Goal: Information Seeking & Learning: Learn about a topic

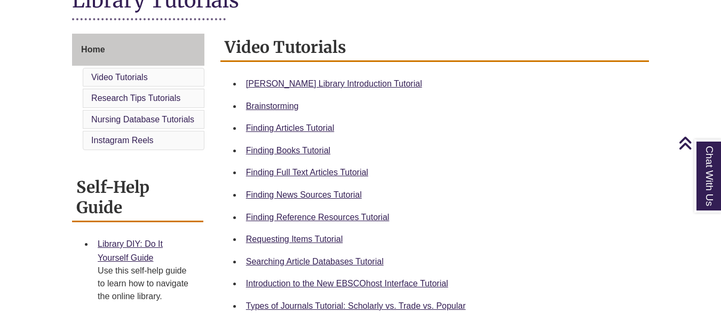
scroll to position [267, 0]
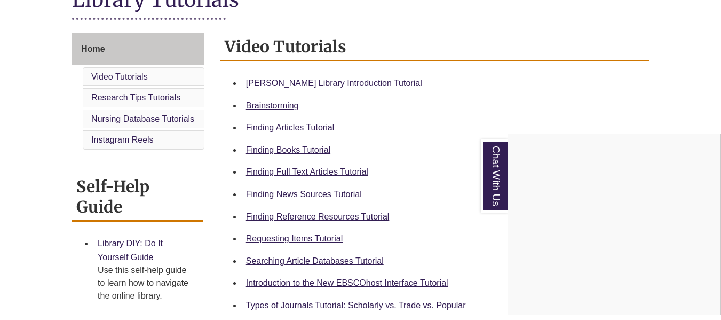
click at [428, 95] on div "Chat With Us" at bounding box center [360, 160] width 721 height 320
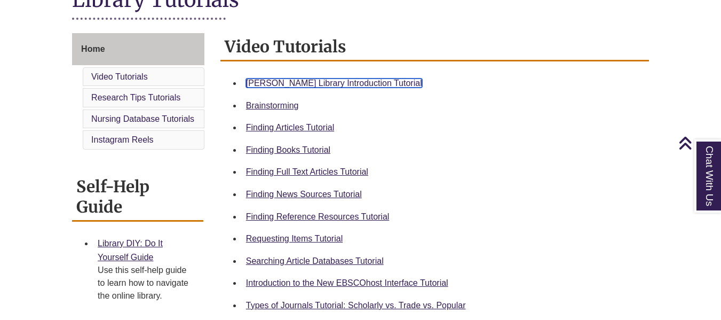
click at [362, 87] on link "[PERSON_NAME] Library Introduction Tutorial" at bounding box center [334, 82] width 176 height 9
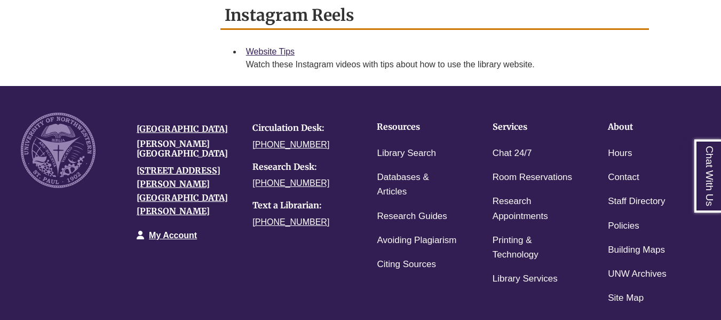
scroll to position [853, 0]
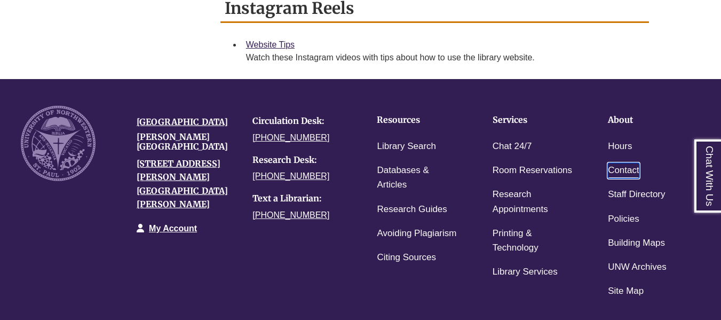
click at [622, 168] on link "Contact" at bounding box center [623, 170] width 31 height 15
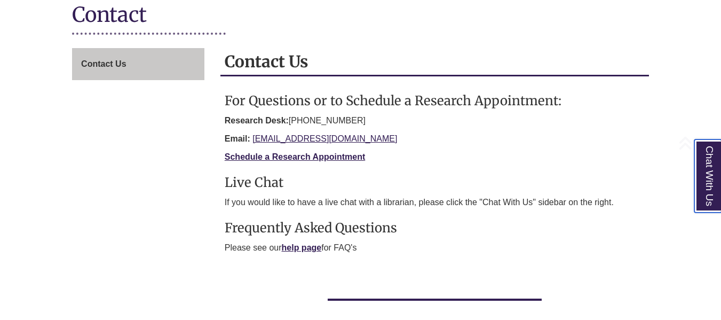
scroll to position [160, 0]
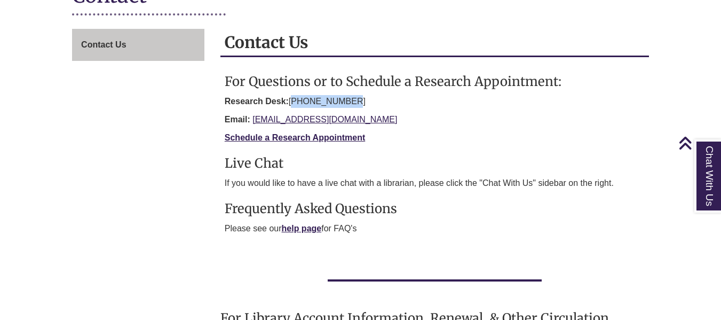
drag, startPoint x: 365, startPoint y: 100, endPoint x: 293, endPoint y: 105, distance: 72.2
click at [293, 105] on p "Research Desk: 651-286-7708" at bounding box center [435, 101] width 420 height 13
copy p "[PHONE_NUMBER]"
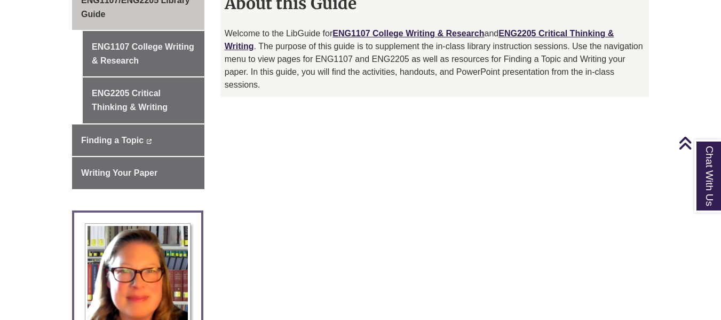
scroll to position [267, 0]
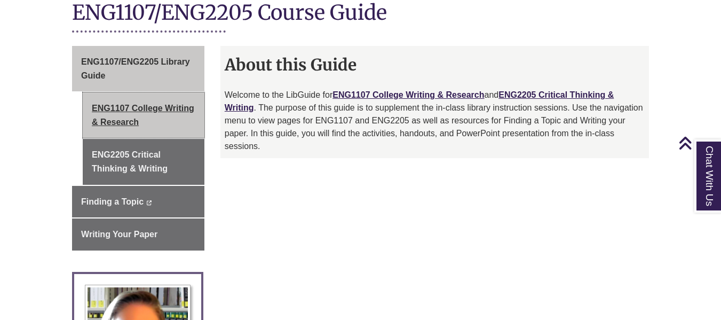
click at [171, 99] on link "ENG1107 College Writing & Research" at bounding box center [144, 114] width 122 height 45
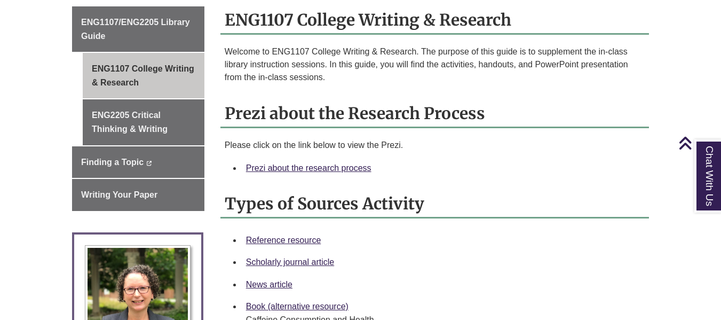
scroll to position [373, 0]
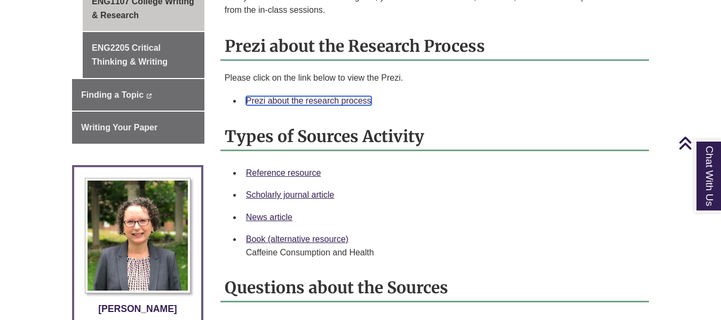
click at [340, 96] on link "Prezi about the research process" at bounding box center [308, 100] width 125 height 9
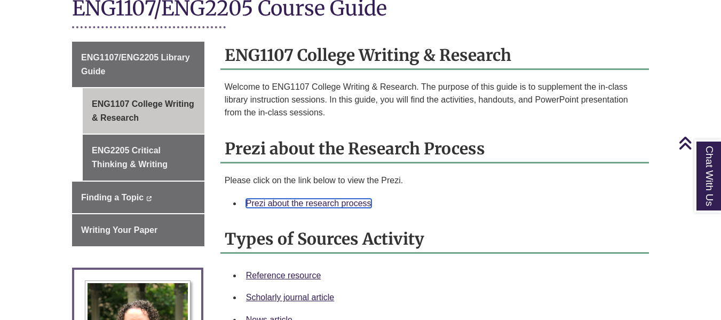
scroll to position [213, 0]
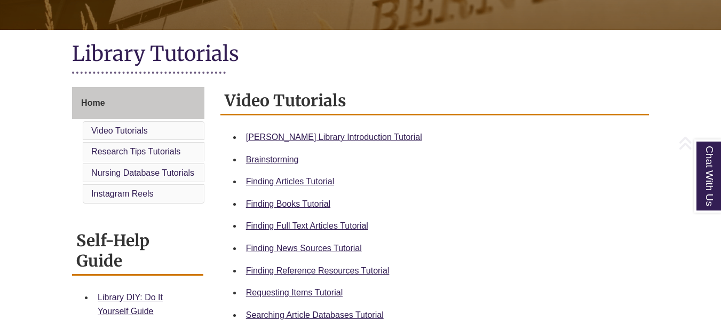
scroll to position [213, 0]
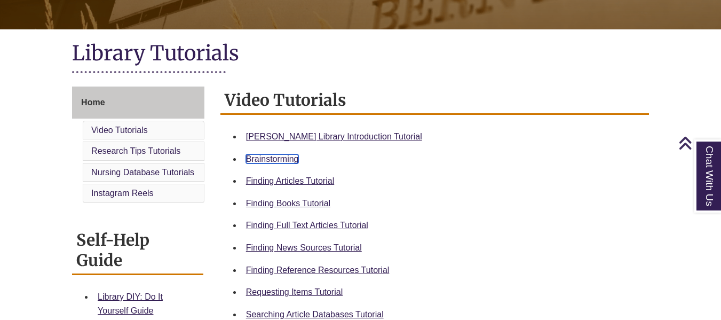
click at [279, 156] on link "Brainstorming" at bounding box center [272, 158] width 53 height 9
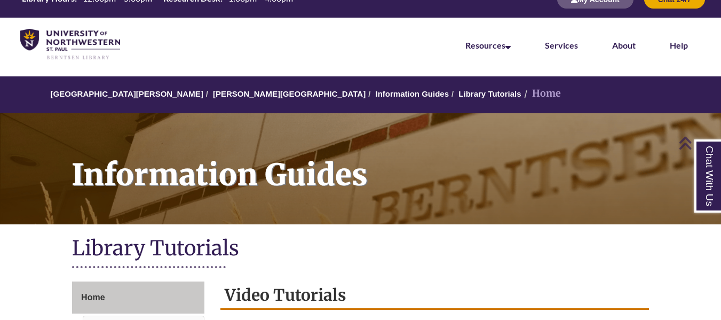
scroll to position [0, 0]
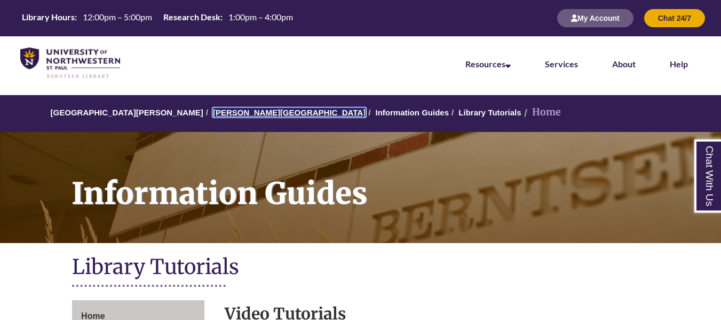
click at [229, 115] on link "[PERSON_NAME][GEOGRAPHIC_DATA]" at bounding box center [289, 112] width 153 height 9
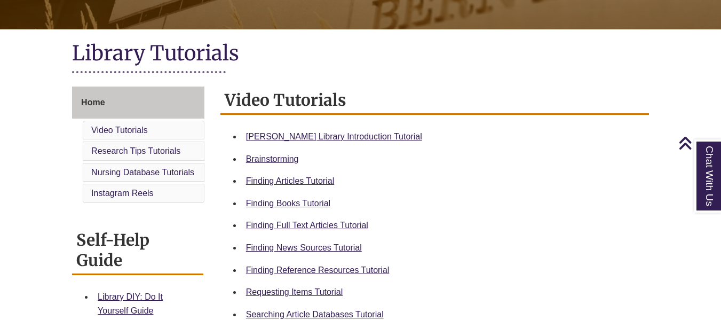
scroll to position [267, 0]
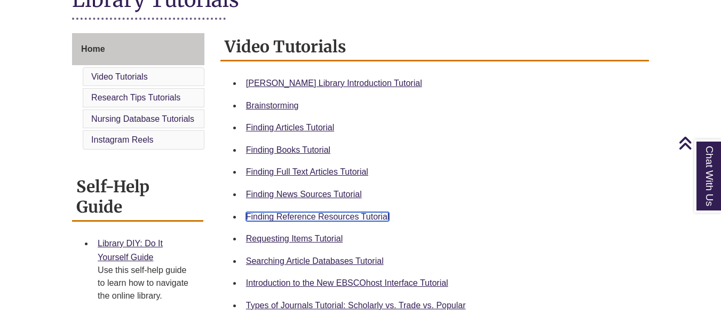
click at [368, 220] on link "Finding Reference Resources Tutorial" at bounding box center [317, 216] width 143 height 9
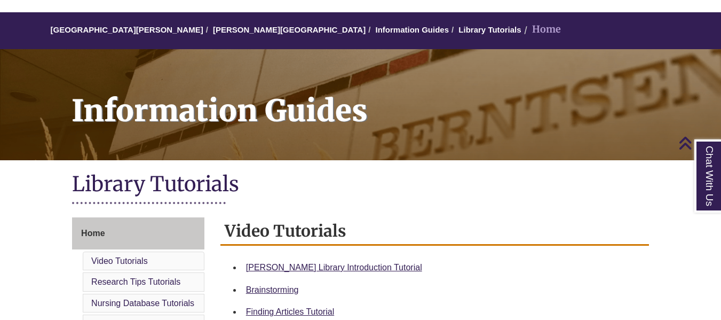
scroll to position [0, 0]
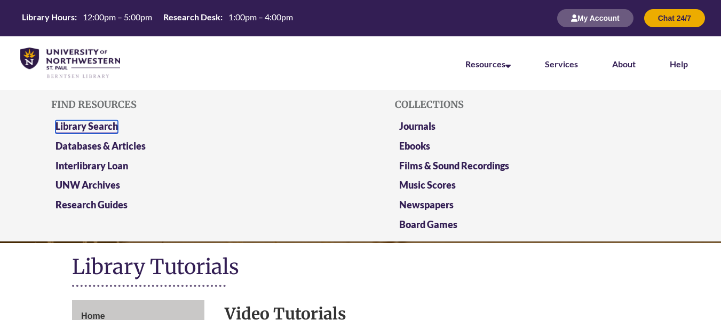
click at [109, 130] on link "Library Search" at bounding box center [86, 126] width 62 height 13
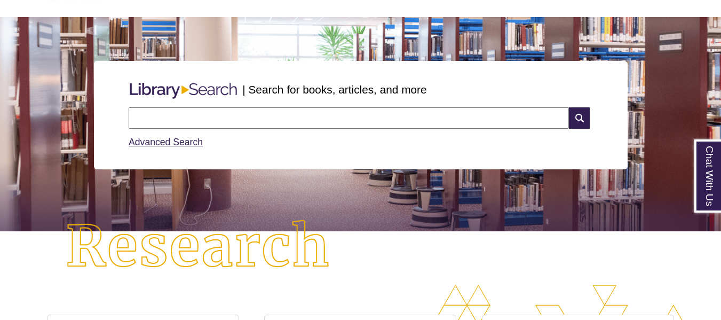
scroll to position [261, 0]
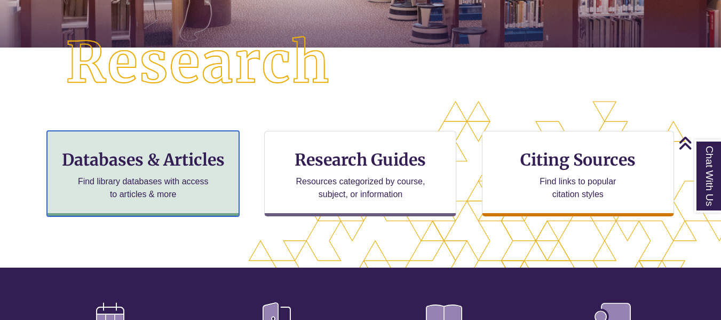
click at [175, 169] on h3 "Databases & Articles" at bounding box center [143, 159] width 174 height 20
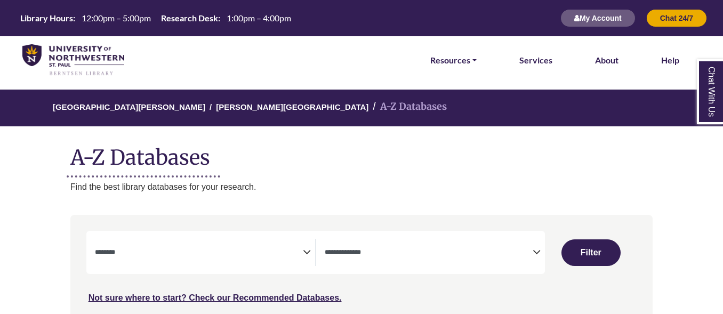
select select "Database Subject Filter"
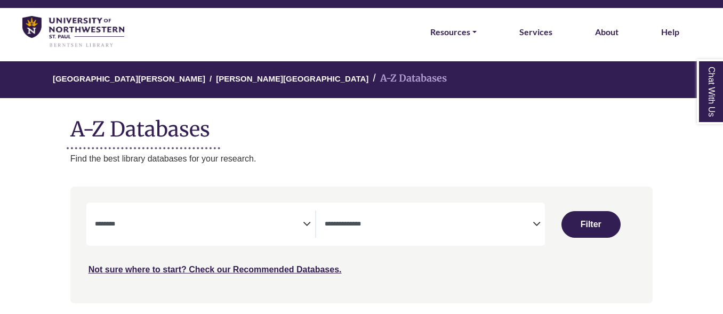
scroll to position [53, 0]
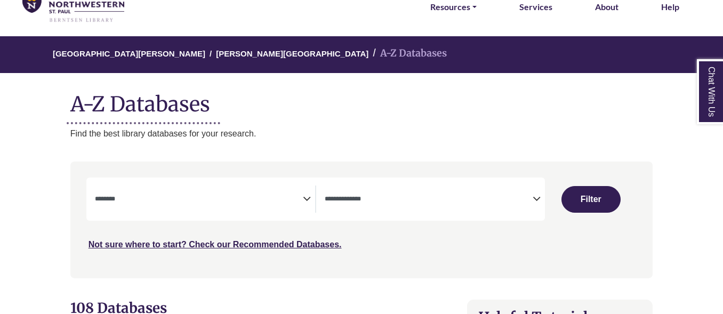
click at [402, 209] on span "Search filters" at bounding box center [429, 199] width 208 height 27
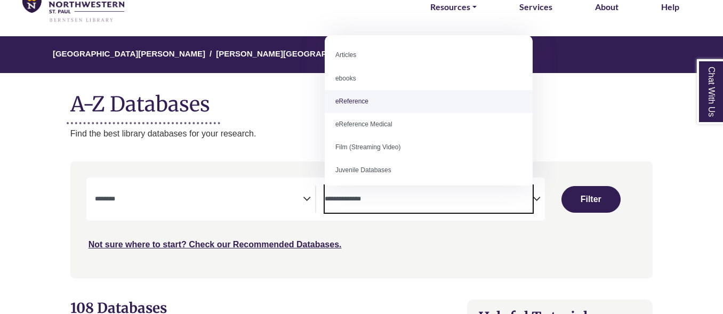
select select "*****"
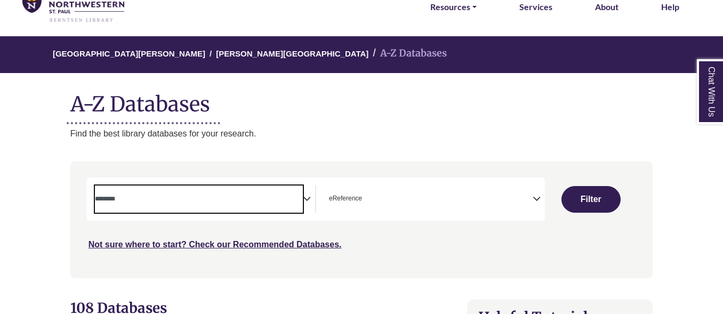
click at [232, 207] on span "Search filters" at bounding box center [199, 199] width 208 height 27
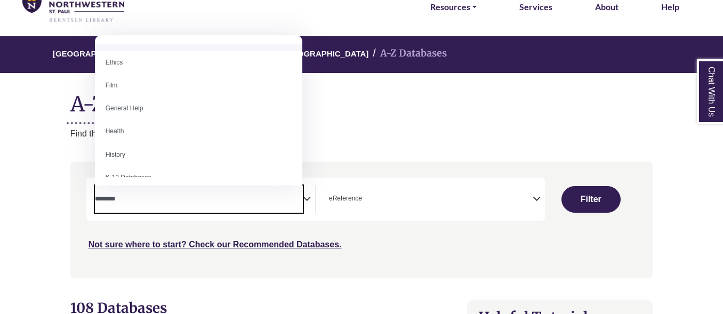
scroll to position [427, 0]
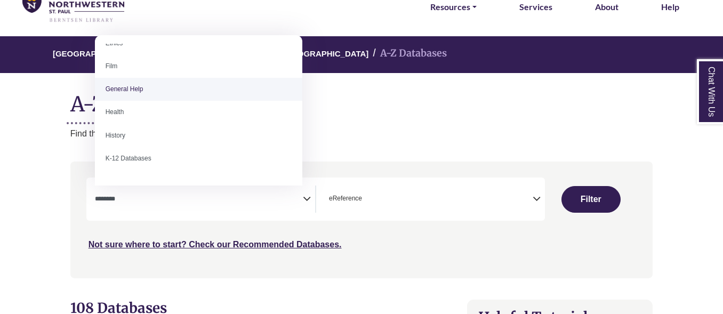
select select "*****"
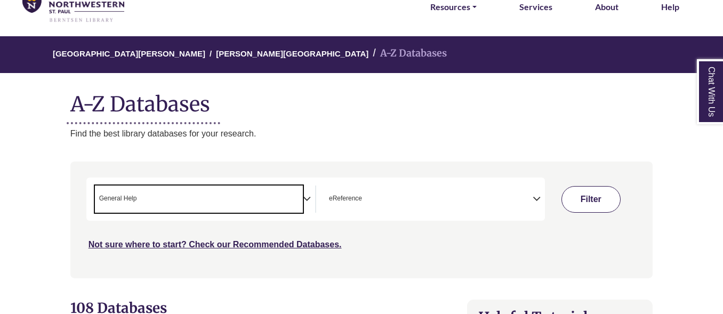
click at [594, 199] on button "Filter" at bounding box center [591, 199] width 59 height 27
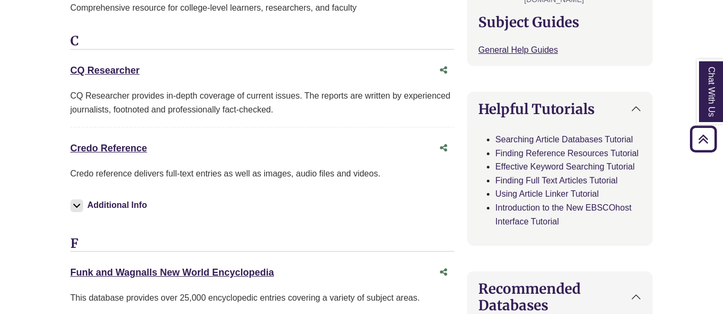
scroll to position [480, 0]
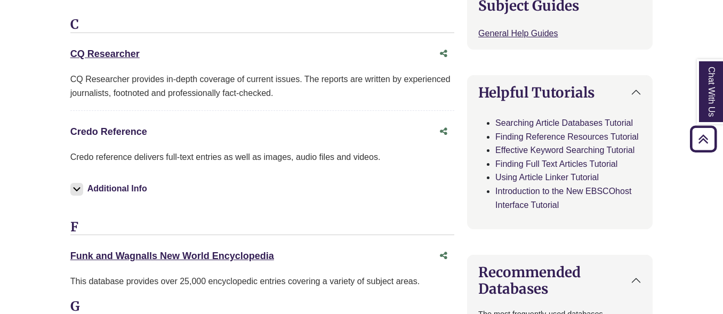
click at [123, 130] on link "Credo Reference This link opens in a new window" at bounding box center [108, 131] width 77 height 11
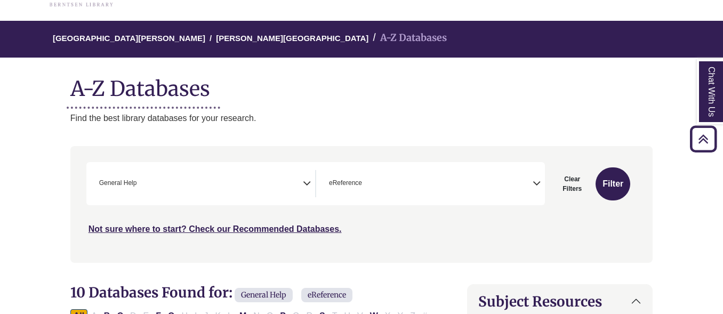
scroll to position [0, 0]
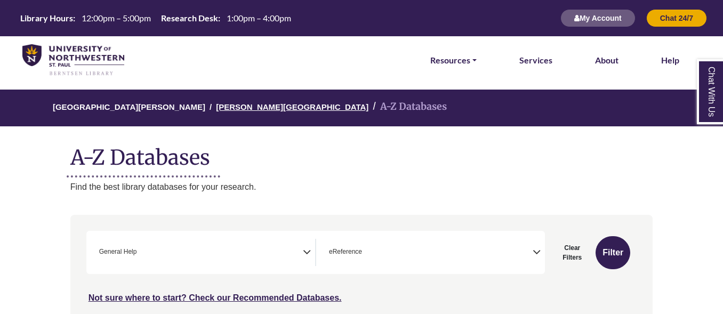
click at [216, 109] on link "[PERSON_NAME][GEOGRAPHIC_DATA]" at bounding box center [292, 106] width 153 height 11
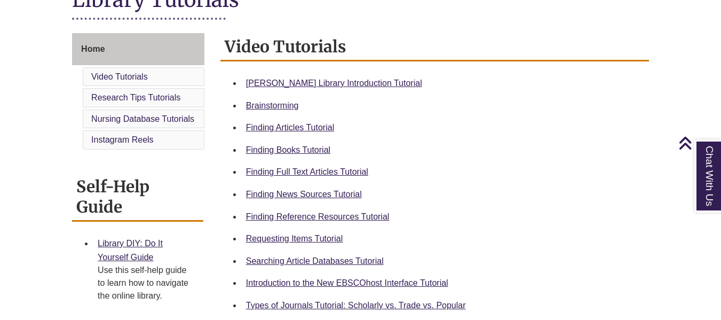
scroll to position [320, 0]
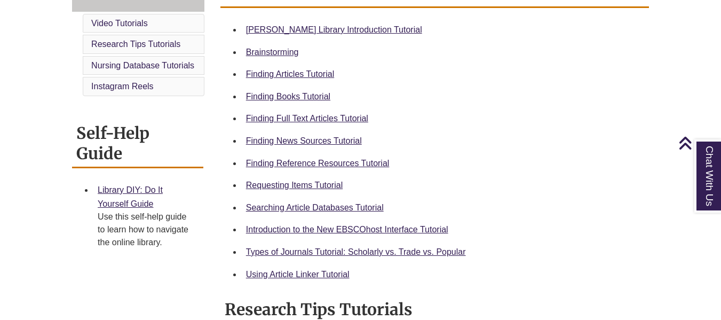
click at [338, 148] on li "Finding News Sources Tutorial" at bounding box center [443, 141] width 403 height 22
click at [338, 147] on div "Finding News Sources Tutorial" at bounding box center [443, 141] width 394 height 14
click at [339, 144] on link "Finding News Sources Tutorial" at bounding box center [304, 140] width 116 height 9
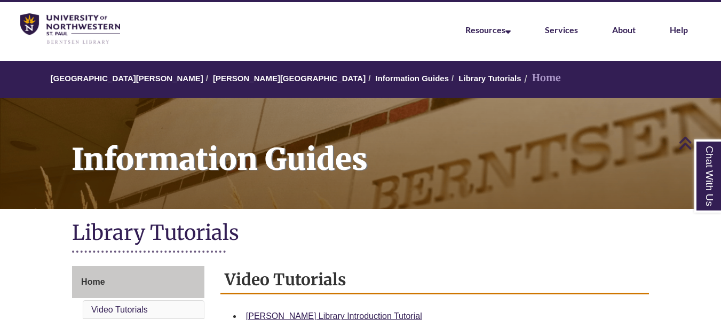
scroll to position [0, 0]
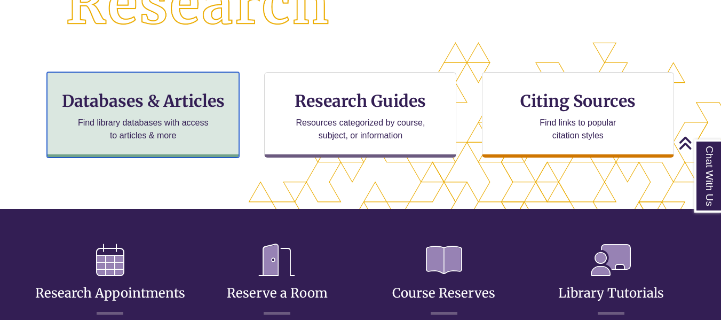
click at [178, 130] on p "Find library databases with access to articles & more" at bounding box center [143, 129] width 139 height 26
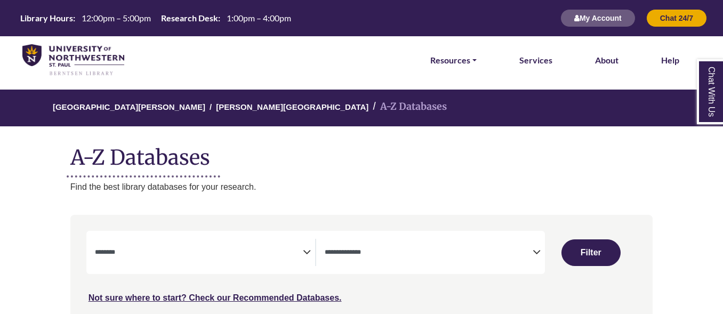
select select "Database Subject Filter"
select select "Database Types Filter"
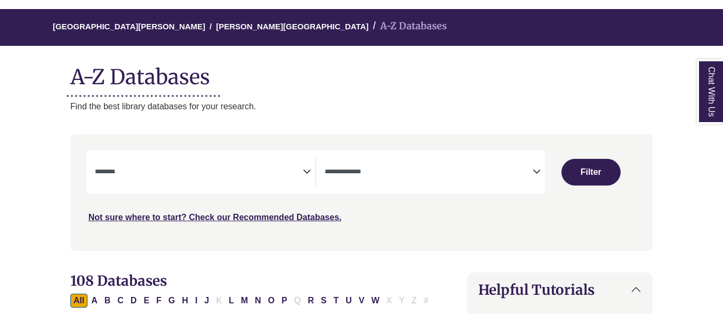
scroll to position [107, 0]
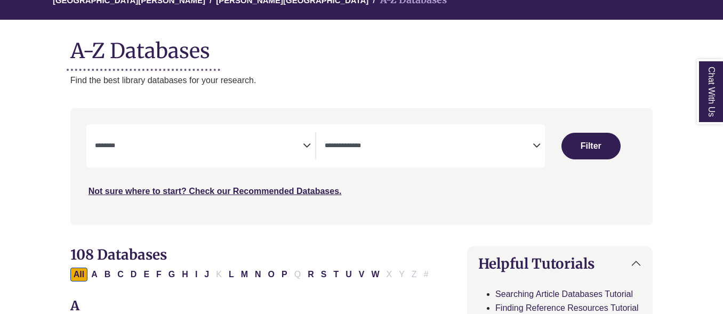
click at [170, 154] on span "Search filters" at bounding box center [199, 145] width 208 height 27
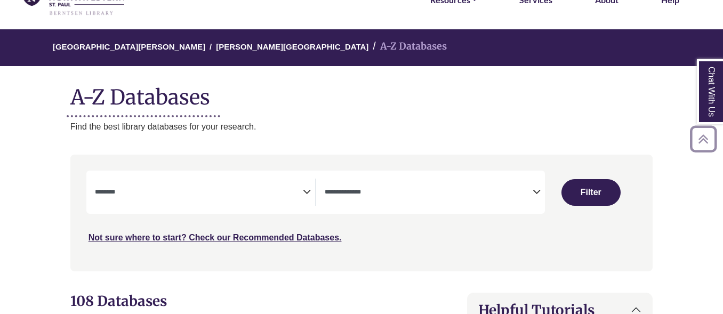
scroll to position [0, 0]
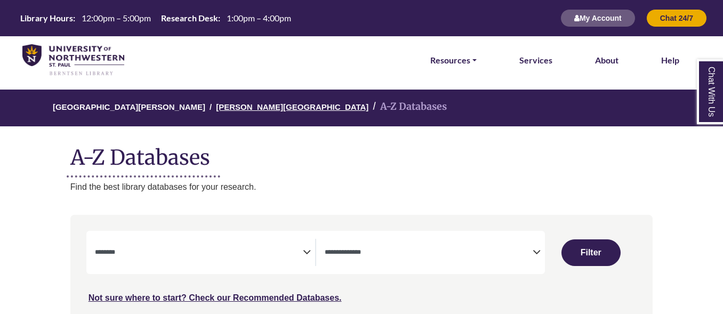
click at [221, 107] on link "[PERSON_NAME][GEOGRAPHIC_DATA]" at bounding box center [292, 106] width 153 height 11
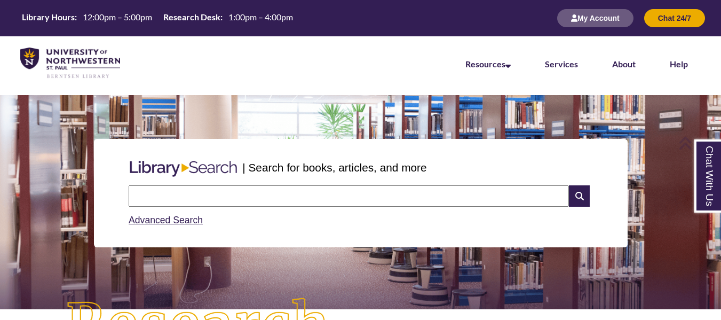
click at [326, 192] on input "text" at bounding box center [349, 195] width 440 height 21
type input "**********"
